Goal: Information Seeking & Learning: Learn about a topic

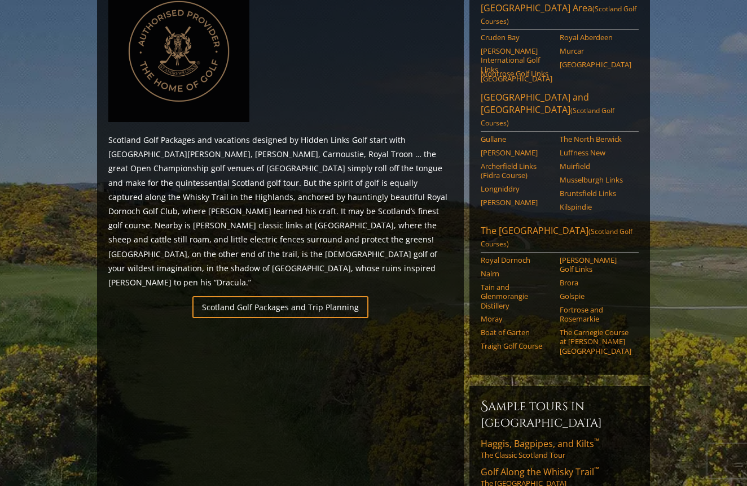
scroll to position [557, 0]
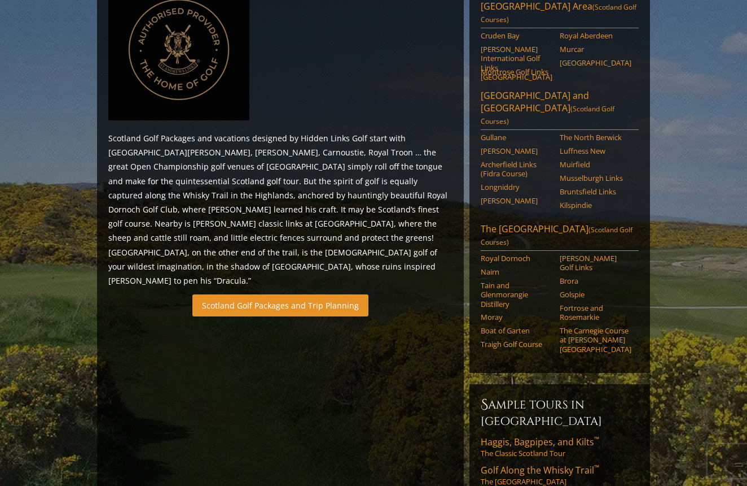
click at [287, 294] on link "Scotland Golf Packages and Trip Planning" at bounding box center [281, 305] width 176 height 22
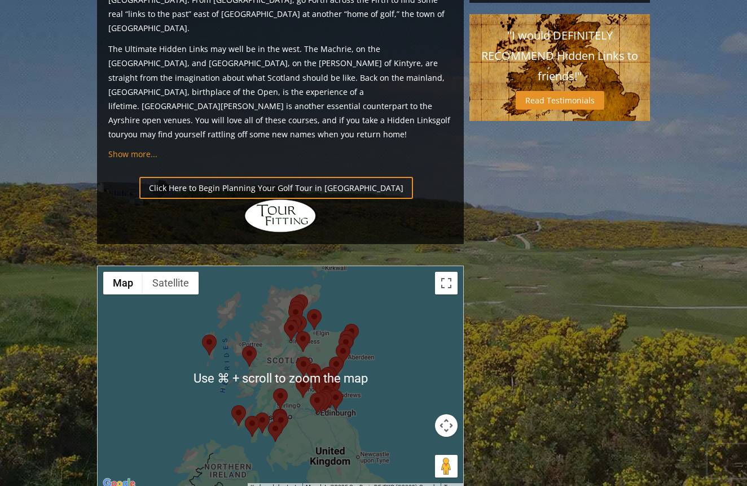
scroll to position [1198, 0]
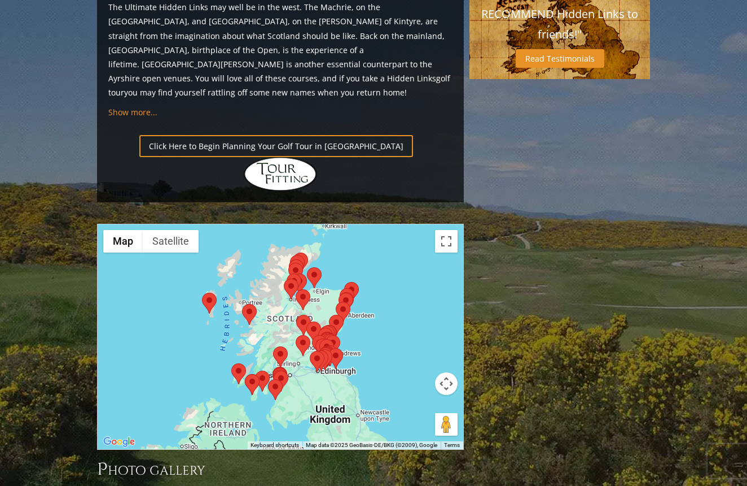
click at [231, 363] on area at bounding box center [231, 363] width 0 height 0
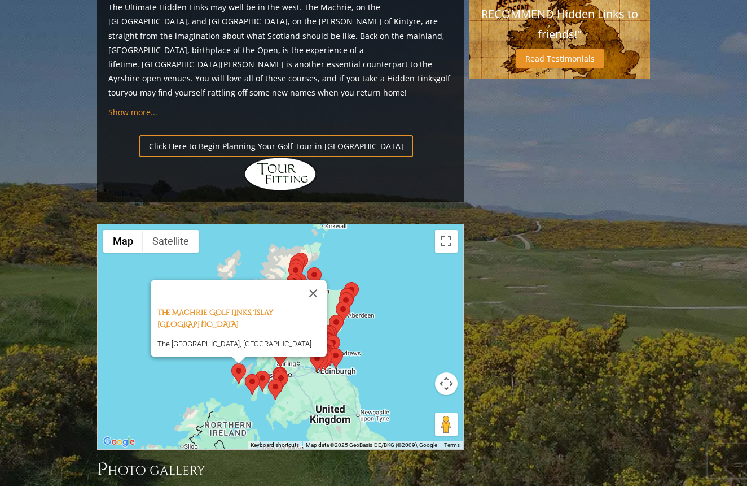
click at [245, 374] on area at bounding box center [245, 374] width 0 height 0
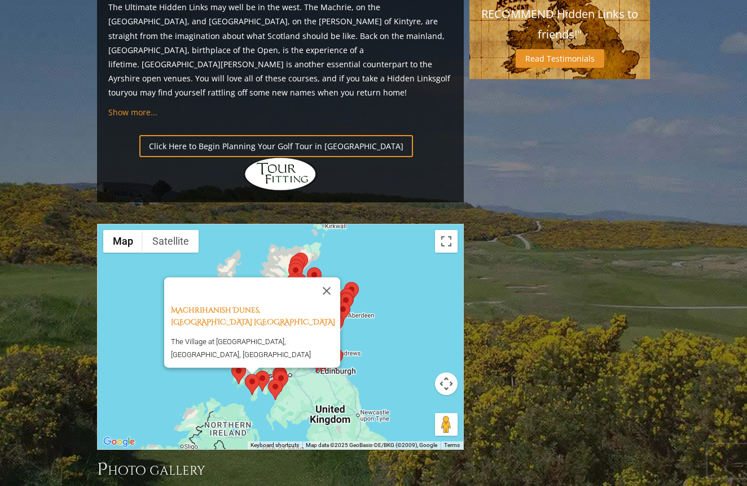
click at [255, 370] on area at bounding box center [255, 370] width 0 height 0
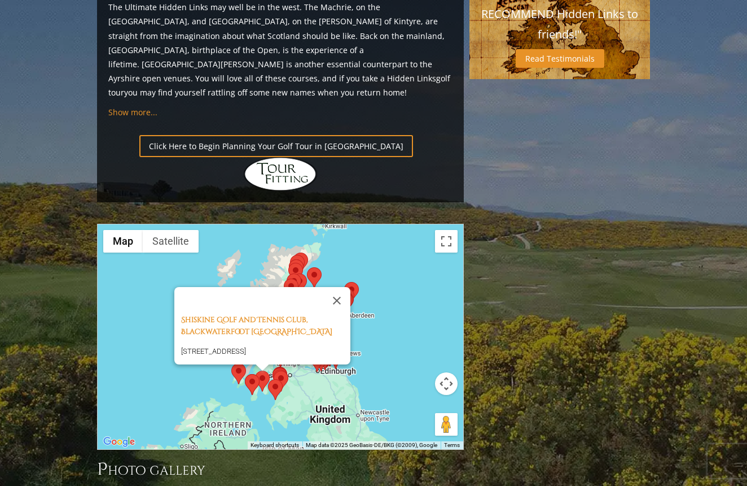
click at [268, 379] on area at bounding box center [268, 379] width 0 height 0
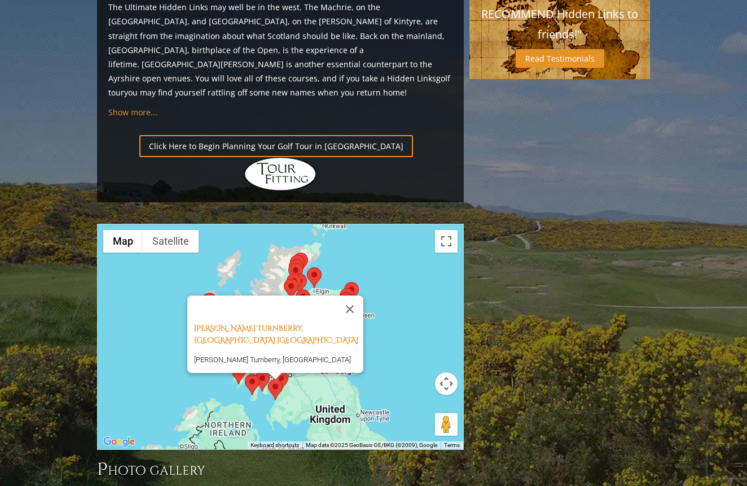
click at [281, 373] on div at bounding box center [276, 376] width 14 height 7
click at [297, 286] on div "[PERSON_NAME] Turnberry, Ayrshire [GEOGRAPHIC_DATA] [PERSON_NAME] Turnberry, [G…" at bounding box center [281, 336] width 366 height 225
click at [274, 370] on area at bounding box center [274, 370] width 0 height 0
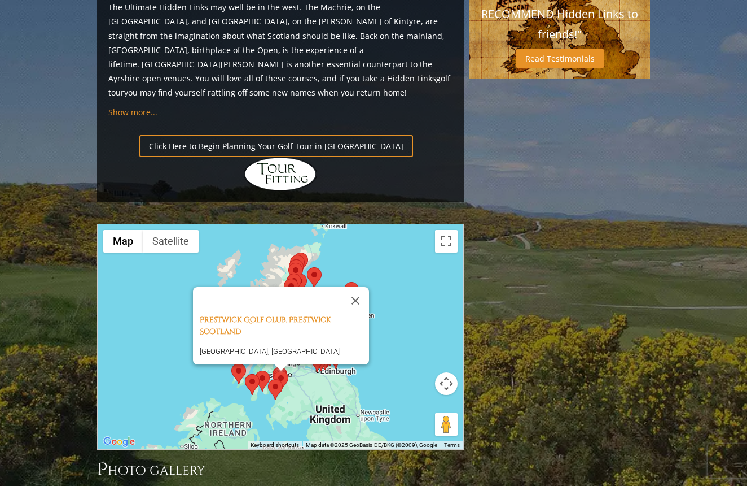
click at [274, 368] on img at bounding box center [280, 378] width 15 height 21
click at [275, 364] on div at bounding box center [281, 367] width 14 height 7
click at [364, 287] on button "Close" at bounding box center [355, 300] width 27 height 27
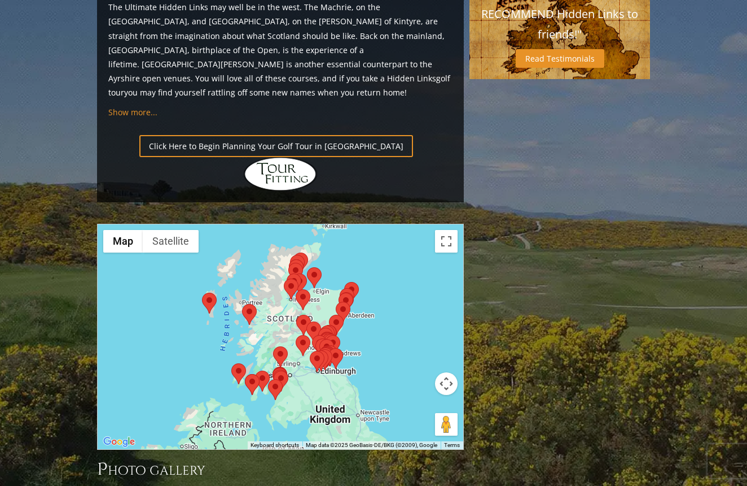
click at [242, 304] on area at bounding box center [242, 304] width 0 height 0
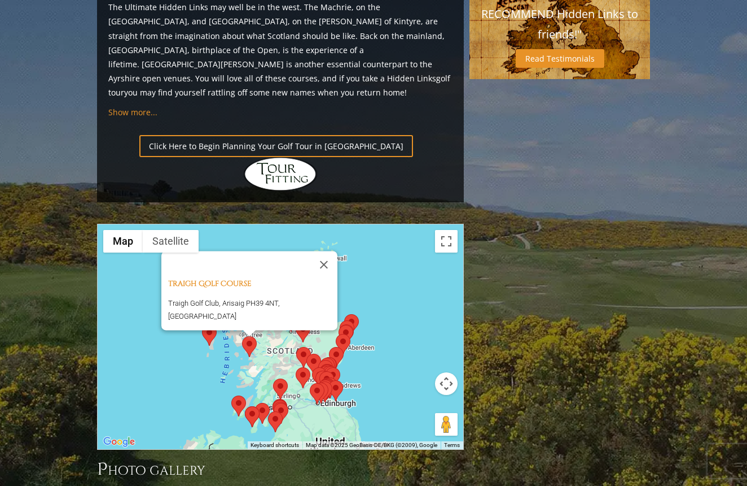
click at [208, 278] on div "Traigh Golf Course [GEOGRAPHIC_DATA], Arisaig PH39 4NT, [GEOGRAPHIC_DATA]" at bounding box center [252, 304] width 169 height 52
click at [202, 325] on area at bounding box center [202, 325] width 0 height 0
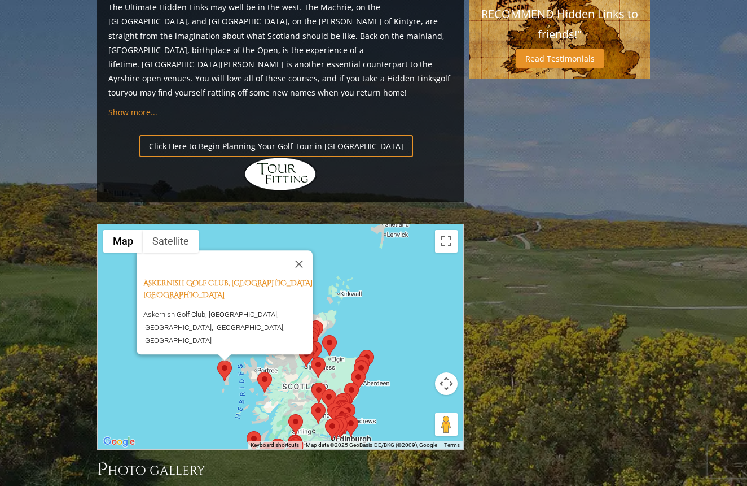
click at [257, 371] on area at bounding box center [257, 371] width 0 height 0
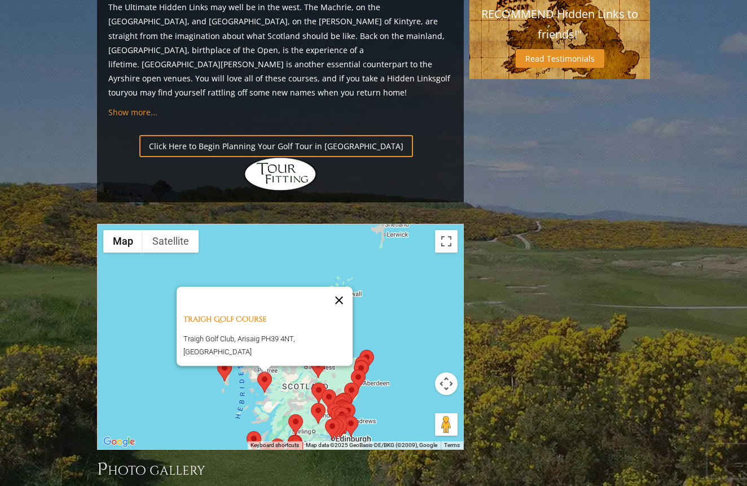
click at [344, 286] on button "Close" at bounding box center [339, 299] width 27 height 27
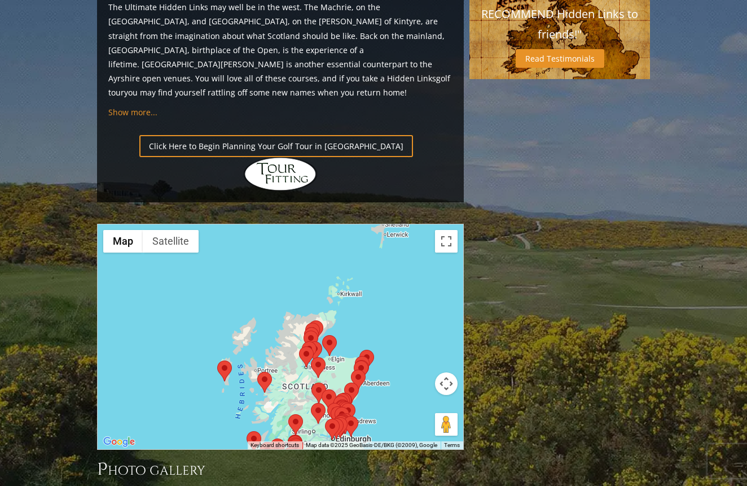
click at [322, 335] on area at bounding box center [322, 335] width 0 height 0
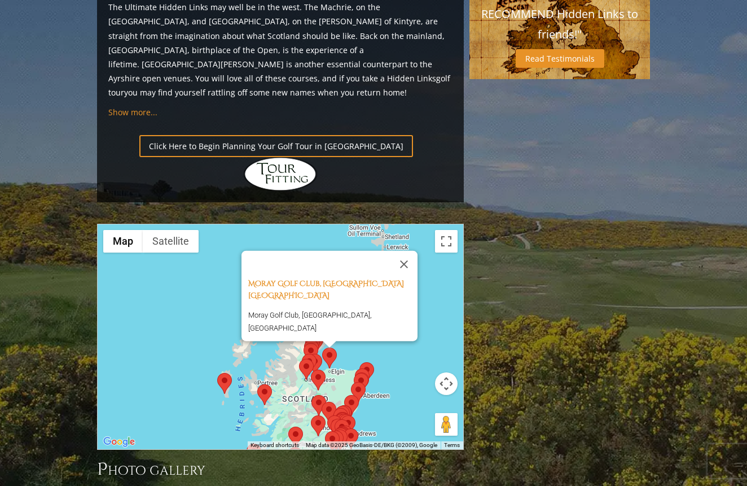
click at [311, 369] on area at bounding box center [311, 369] width 0 height 0
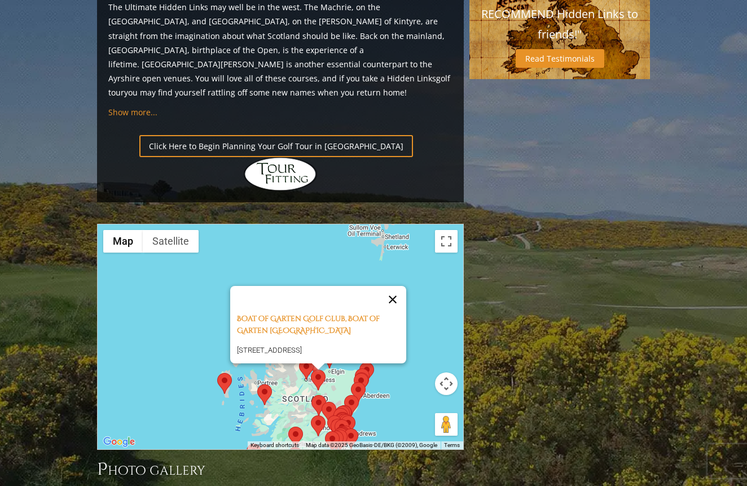
click at [401, 286] on button "Close" at bounding box center [392, 299] width 27 height 27
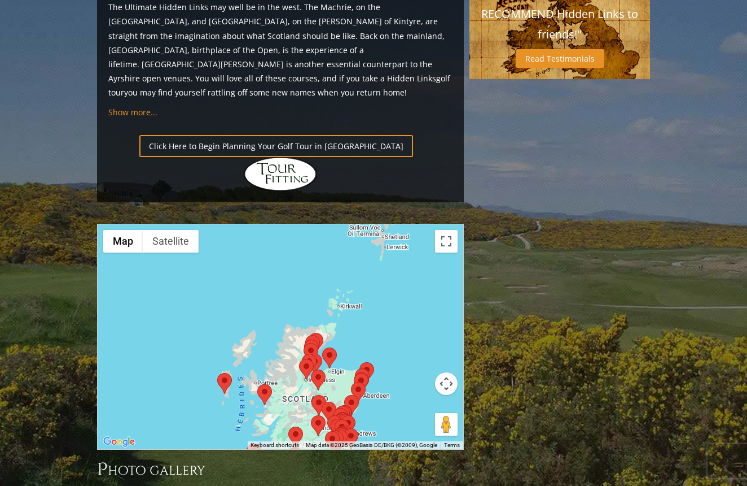
click at [370, 264] on div "To navigate, press the arrow keys." at bounding box center [281, 336] width 366 height 225
click at [360, 362] on area at bounding box center [360, 362] width 0 height 0
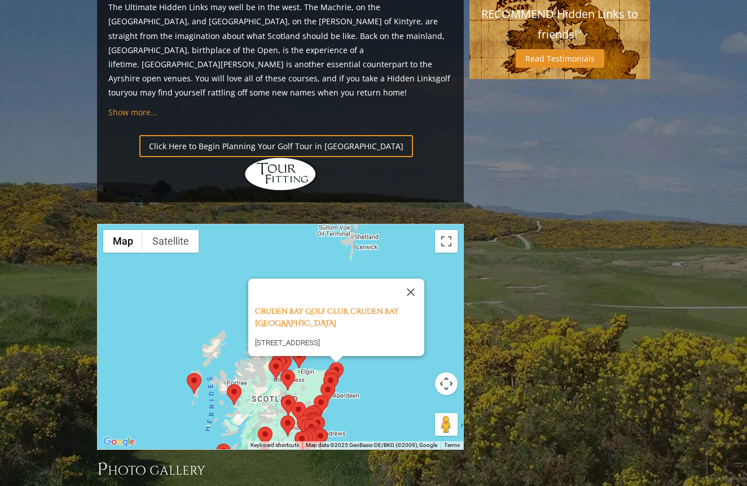
click at [323, 373] on area at bounding box center [323, 373] width 0 height 0
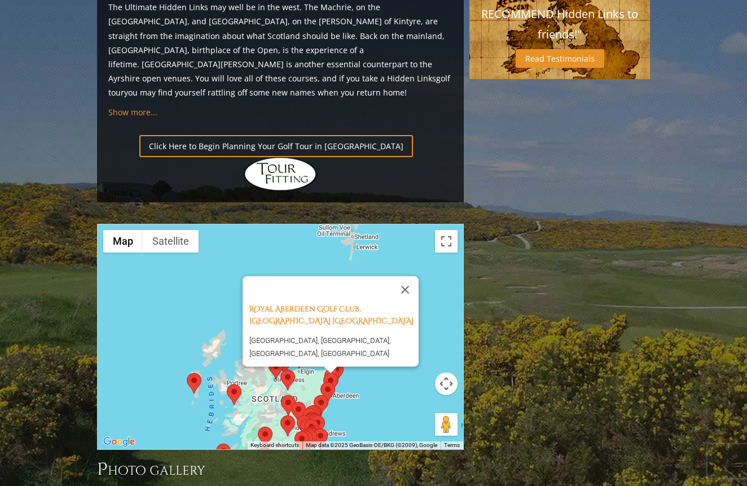
click at [321, 382] on area at bounding box center [321, 382] width 0 height 0
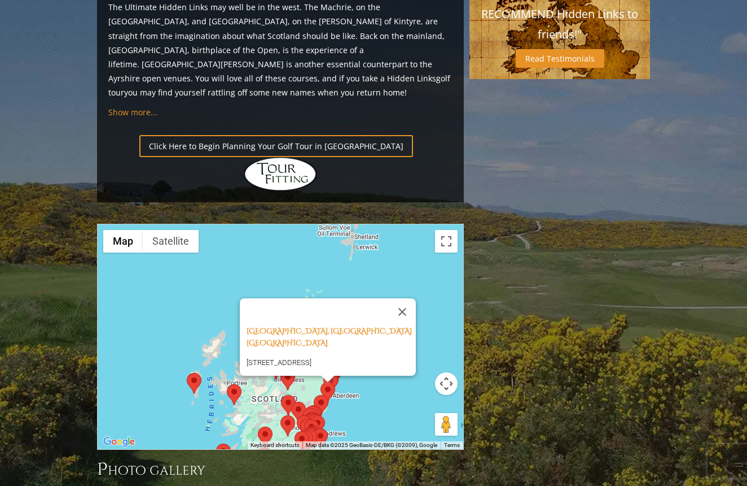
click at [314, 395] on area at bounding box center [314, 395] width 0 height 0
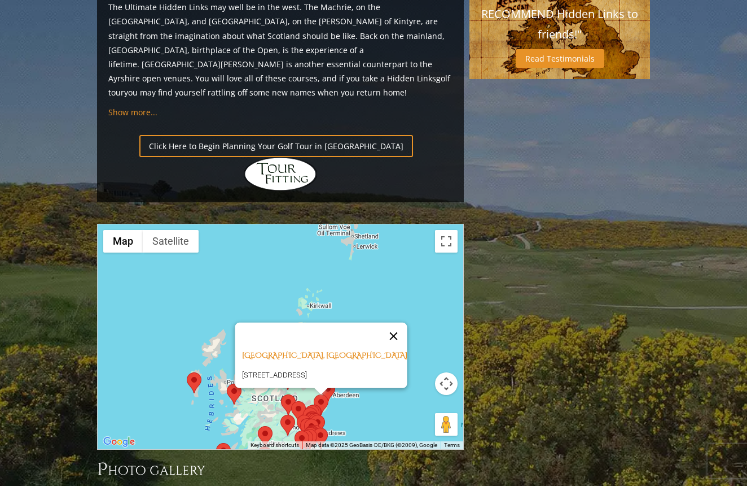
click at [404, 322] on button "Close" at bounding box center [393, 335] width 27 height 27
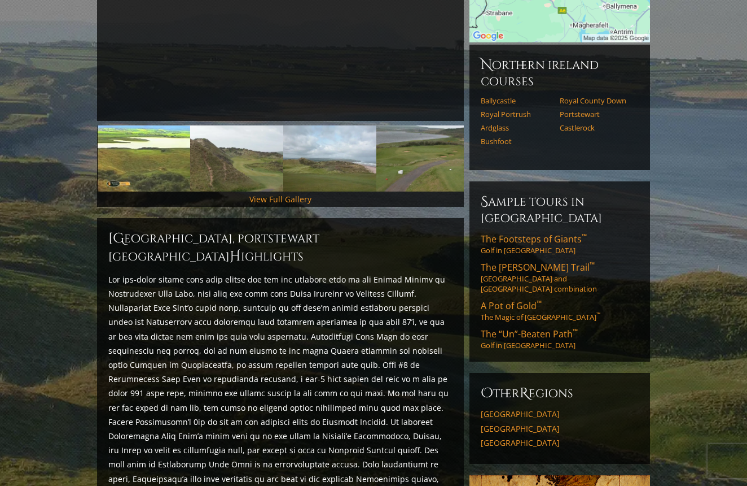
scroll to position [286, 0]
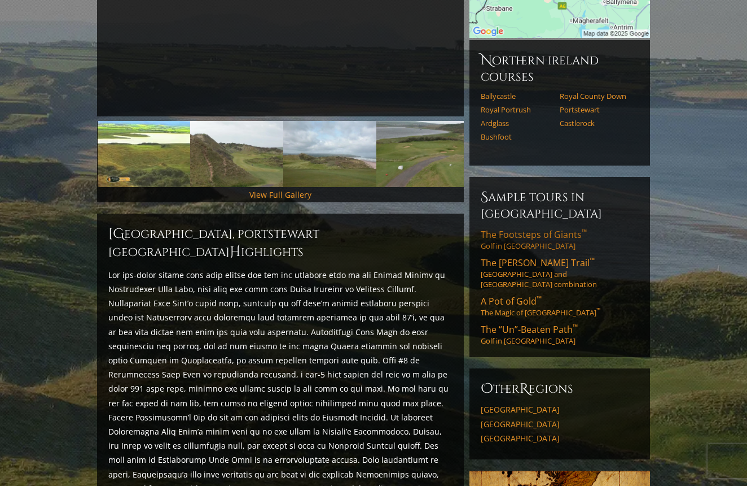
click at [526, 228] on link "The Footsteps of Giants ™ Golf in Northern Ireland" at bounding box center [560, 239] width 158 height 23
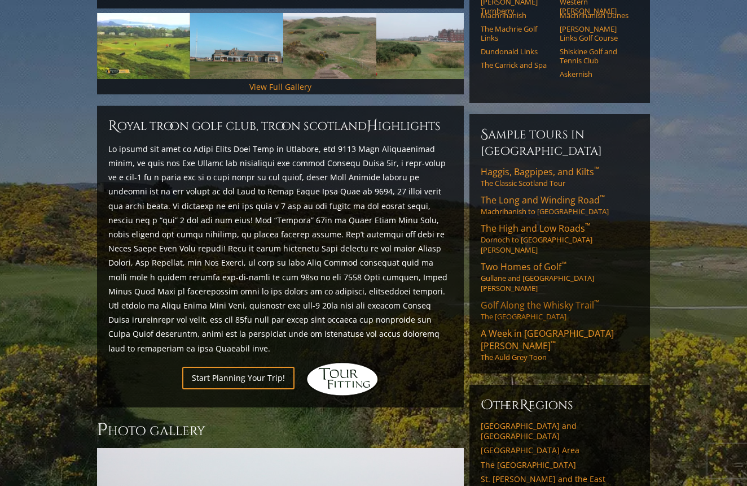
scroll to position [395, 0]
